Goal: Information Seeking & Learning: Check status

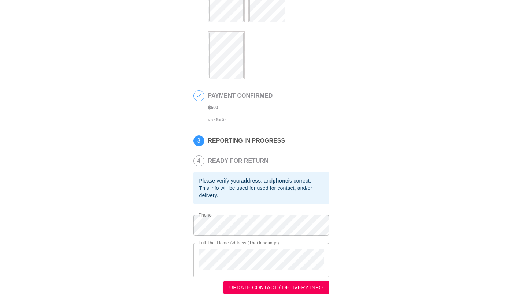
scroll to position [55, 0]
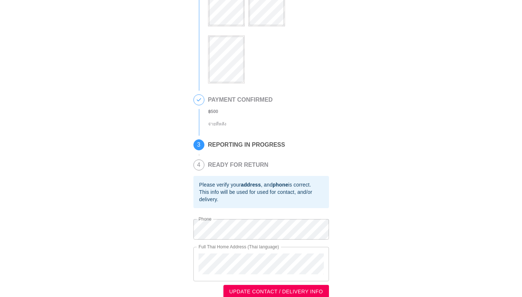
scroll to position [60, 0]
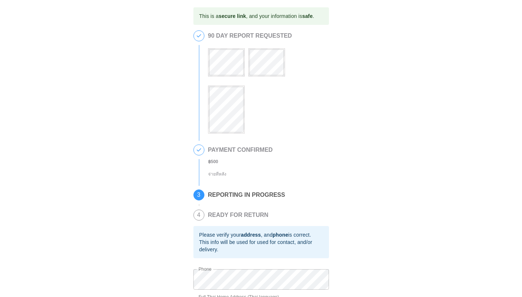
scroll to position [60, 0]
